Goal: Task Accomplishment & Management: Complete application form

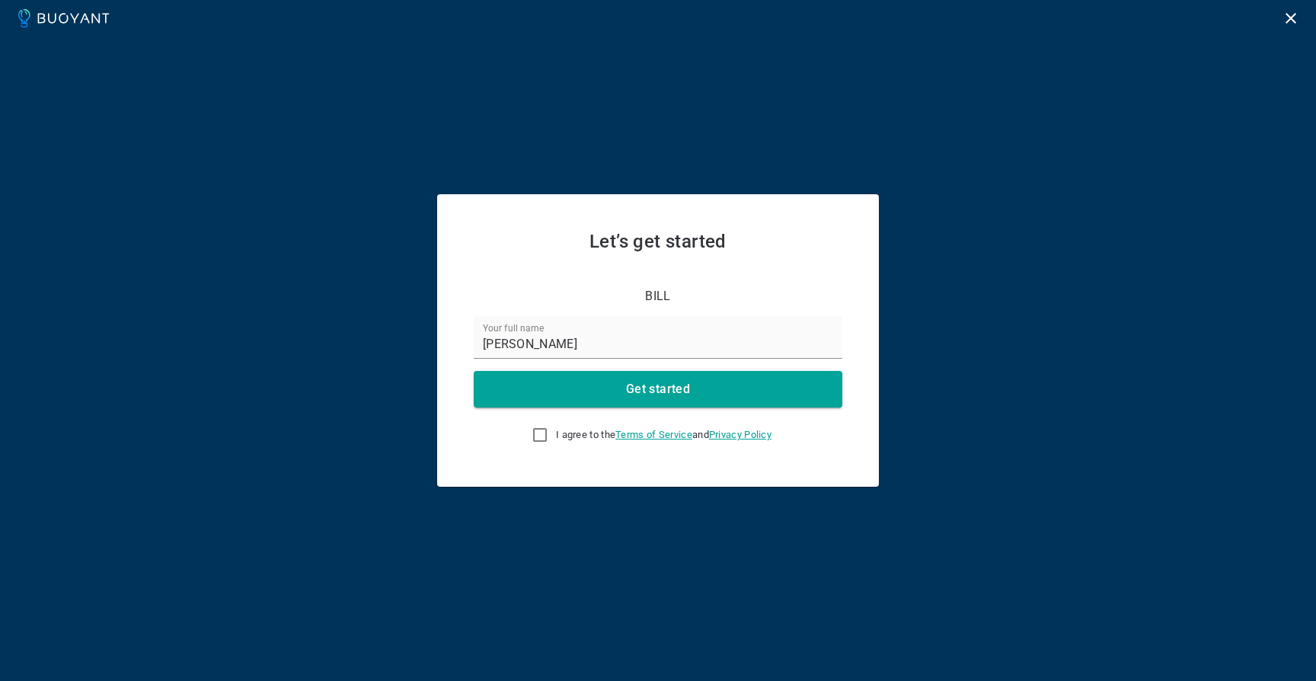
click at [545, 436] on label "I agree to the Terms of Service and Privacy Policy" at bounding box center [648, 435] width 248 height 30
click at [545, 436] on input "I agree to the Terms of Service and Privacy Policy" at bounding box center [540, 435] width 18 height 18
checkbox input "true"
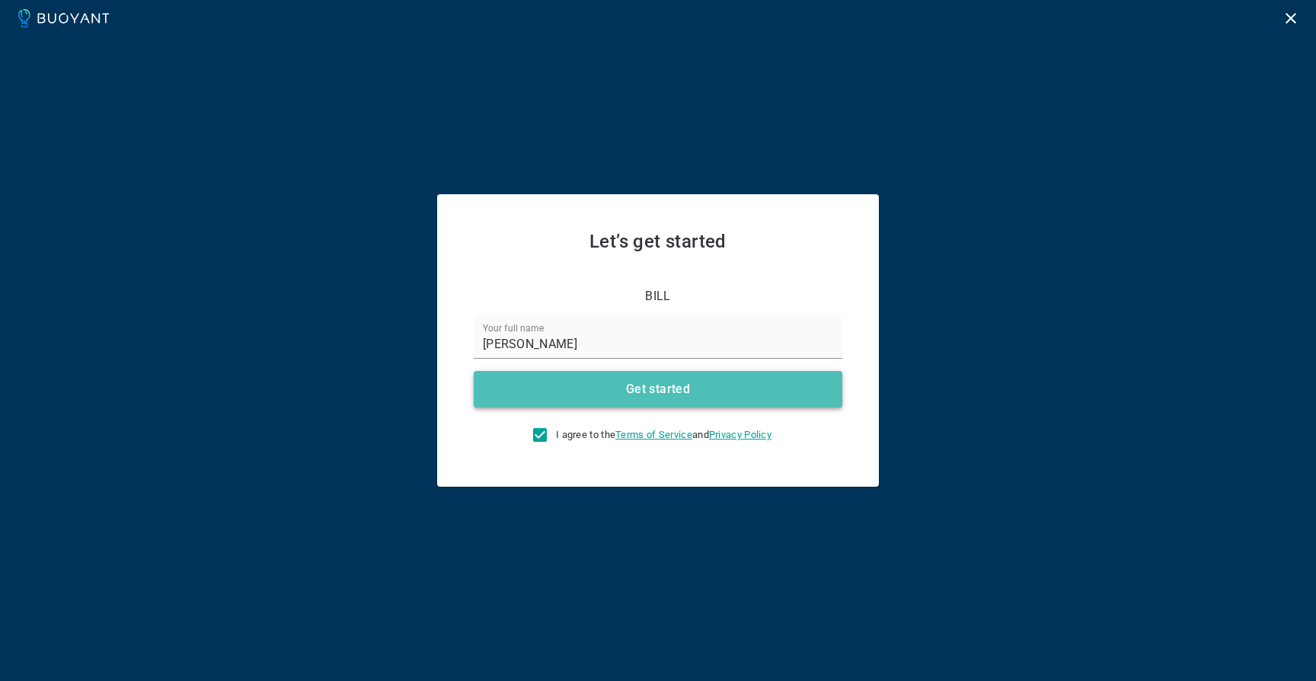
click at [676, 385] on h4 "Get started" at bounding box center [658, 389] width 64 height 15
